Goal: Information Seeking & Learning: Learn about a topic

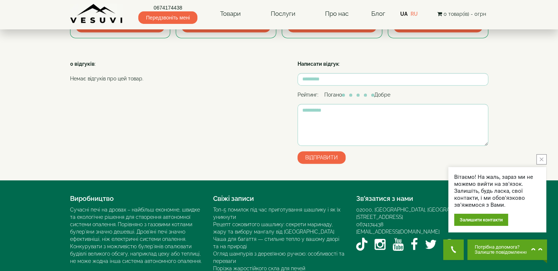
scroll to position [549, 0]
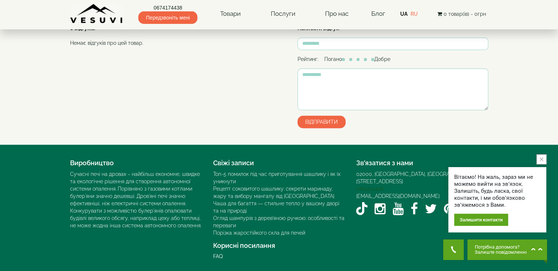
click at [372, 186] on link "0674174438" at bounding box center [369, 189] width 27 height 6
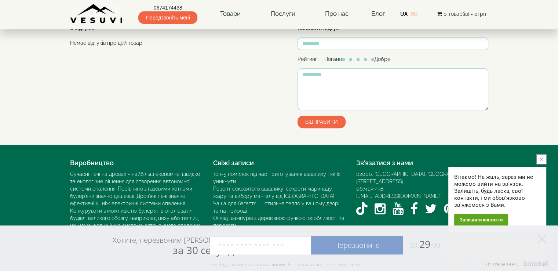
click at [416, 14] on link "RU" at bounding box center [414, 14] width 7 height 6
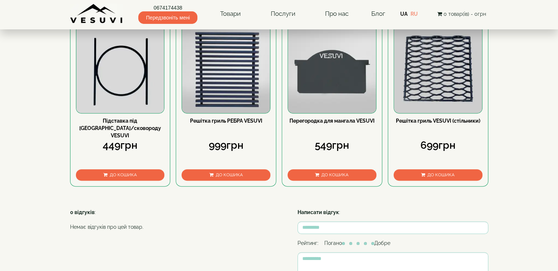
scroll to position [292, 0]
